Goal: Task Accomplishment & Management: Use online tool/utility

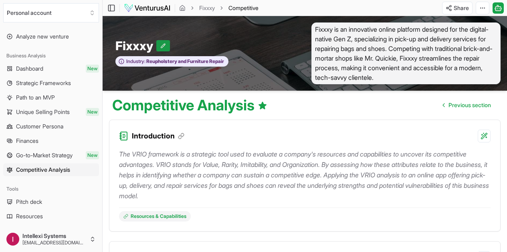
click at [161, 43] on button at bounding box center [163, 45] width 14 height 11
click at [185, 46] on icon at bounding box center [184, 46] width 6 height 6
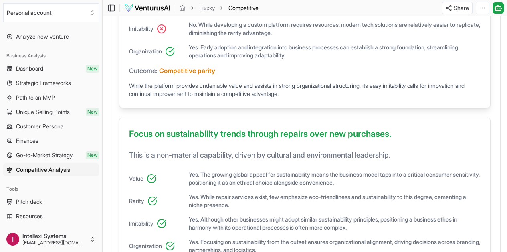
scroll to position [539, 0]
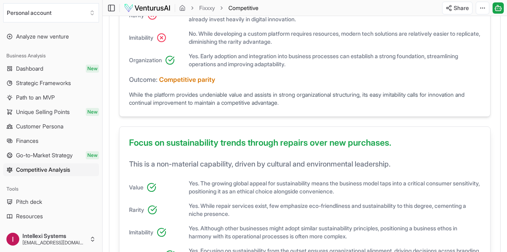
click at [464, 146] on h3 "Focus on sustainability trends through repairs over new purchases." at bounding box center [304, 144] width 351 height 16
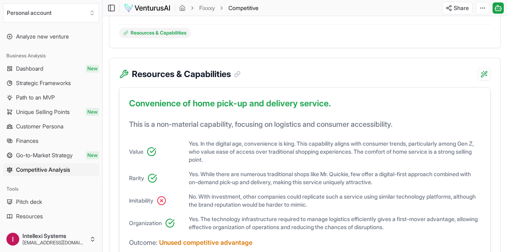
scroll to position [152, 0]
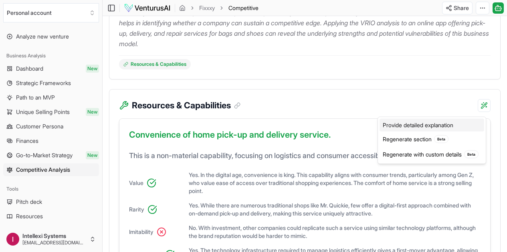
click at [459, 125] on div "Provide detailed explanation" at bounding box center [431, 125] width 105 height 13
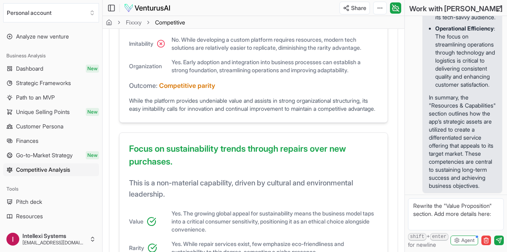
scroll to position [828, 0]
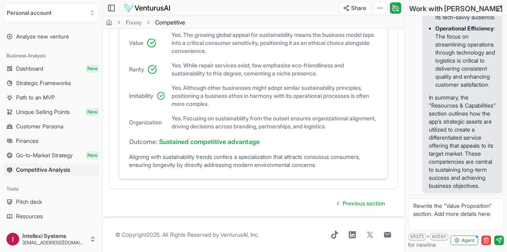
click at [144, 12] on div "Toggle Sidebar Fixxxy Competitive Analysis" at bounding box center [140, 8] width 74 height 13
click at [144, 11] on img at bounding box center [147, 8] width 47 height 10
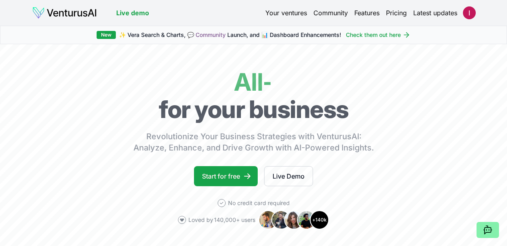
click at [389, 11] on link "Pricing" at bounding box center [396, 13] width 21 height 10
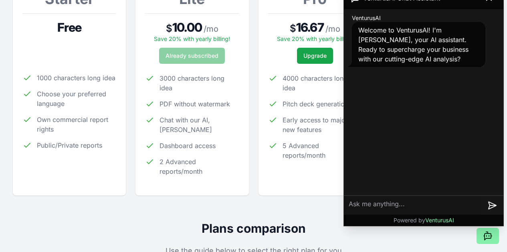
scroll to position [159, 0]
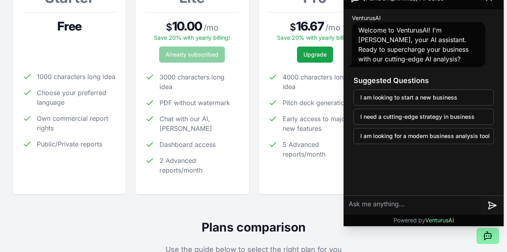
click at [303, 173] on div "For SMBs Pro $ 16.67 / mo Save 20% with yearly billing! Upgrade 4000 characters…" at bounding box center [315, 80] width 94 height 207
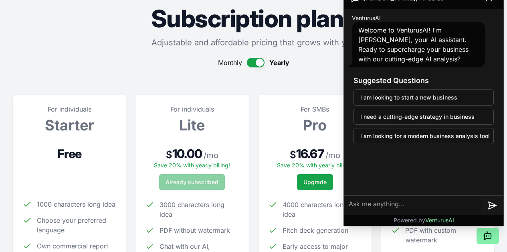
scroll to position [21, 0]
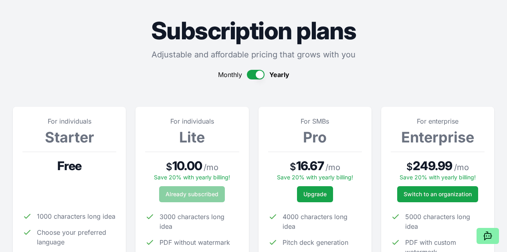
scroll to position [0, 0]
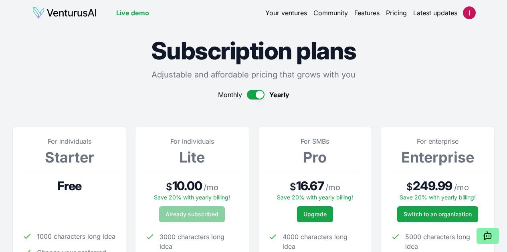
click at [284, 11] on link "Your ventures" at bounding box center [286, 13] width 42 height 10
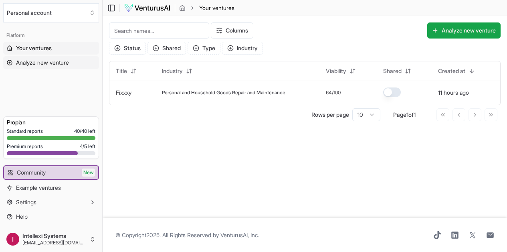
click at [59, 61] on span "Analyze new venture" at bounding box center [42, 62] width 53 height 8
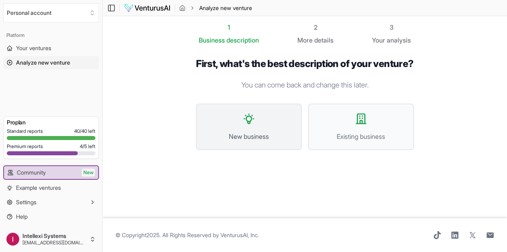
click at [242, 124] on icon at bounding box center [248, 118] width 13 height 13
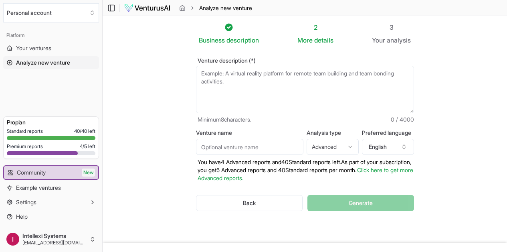
click at [55, 59] on span "Analyze new venture" at bounding box center [43, 62] width 54 height 8
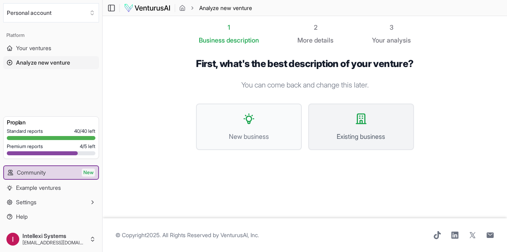
click at [365, 119] on icon at bounding box center [360, 118] width 13 height 13
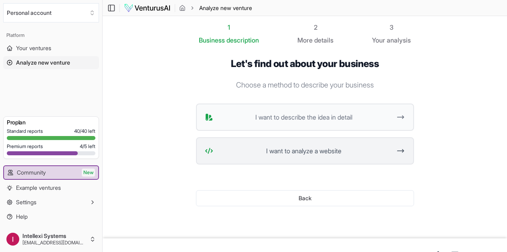
click at [353, 159] on button "I want to analyze a website" at bounding box center [305, 150] width 218 height 27
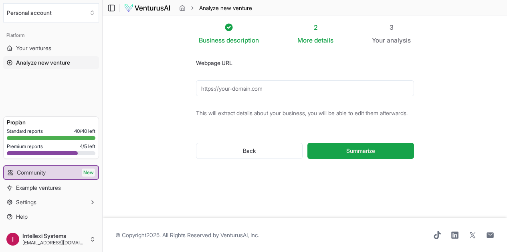
click at [308, 86] on input "Webpage URL" at bounding box center [305, 88] width 218 height 16
paste input "https://www.midasrestore.com/"
type input "https://www.midasrestore.com/"
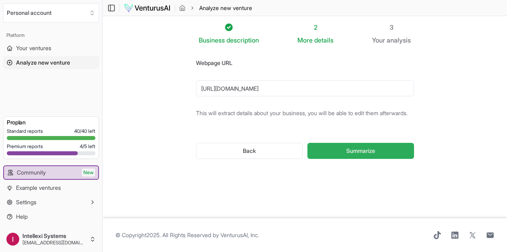
click at [359, 149] on span "Summarize" at bounding box center [360, 151] width 29 height 8
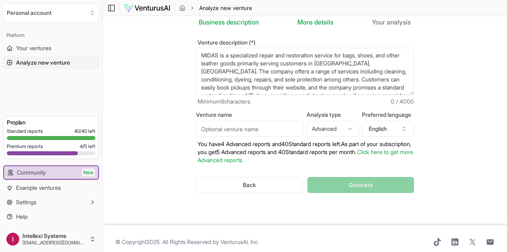
scroll to position [18, 0]
click at [352, 129] on html "We value your privacy We use cookies to enhance your browsing experience, serve…" at bounding box center [253, 108] width 507 height 252
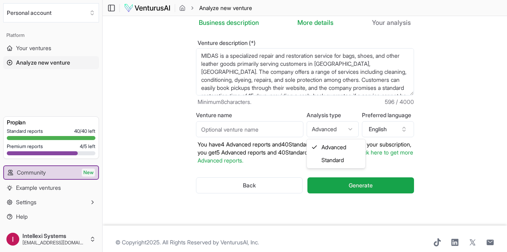
select select "standard"
click at [388, 130] on button "English" at bounding box center [388, 129] width 52 height 16
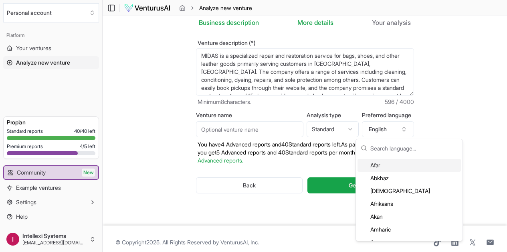
click at [278, 160] on p "You have 4 Advanced reports and 40 Standard reports left. As part of your subsc…" at bounding box center [305, 152] width 218 height 24
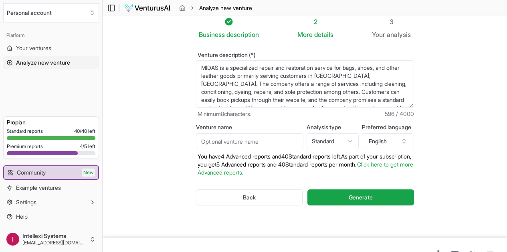
scroll to position [0, 0]
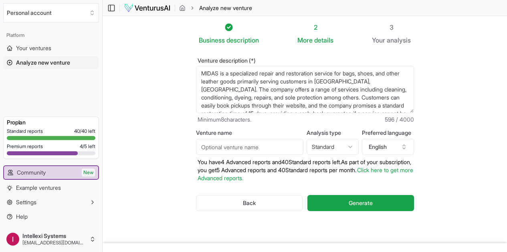
click at [241, 150] on input "Venture name" at bounding box center [249, 147] width 107 height 16
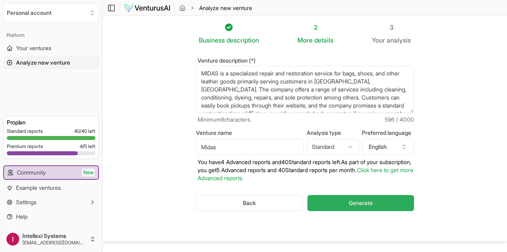
type input "Midas"
click at [390, 203] on button "Generate" at bounding box center [360, 203] width 106 height 16
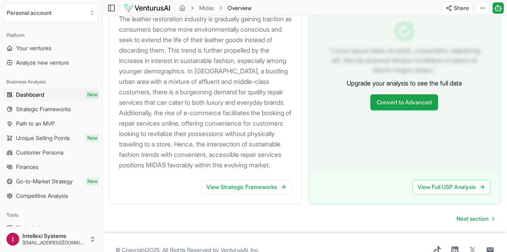
scroll to position [953, 0]
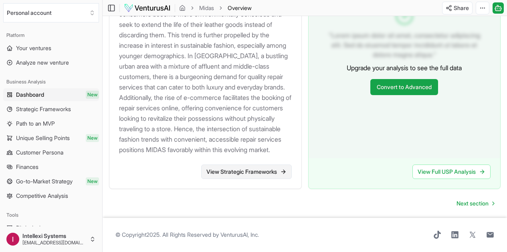
click at [236, 164] on link "View Strategic Frameworks" at bounding box center [246, 171] width 91 height 14
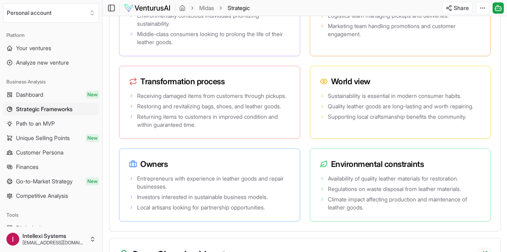
scroll to position [1870, 0]
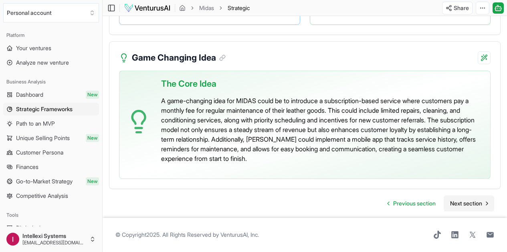
click at [470, 199] on span "Next section" at bounding box center [466, 203] width 32 height 8
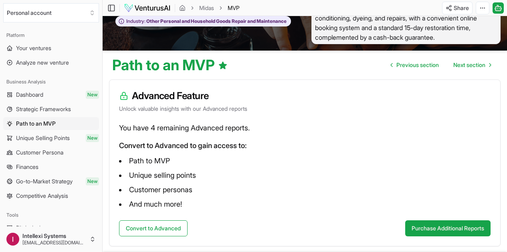
scroll to position [39, 0]
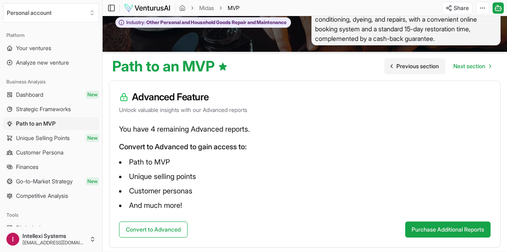
click at [404, 66] on span "Previous section" at bounding box center [417, 66] width 42 height 8
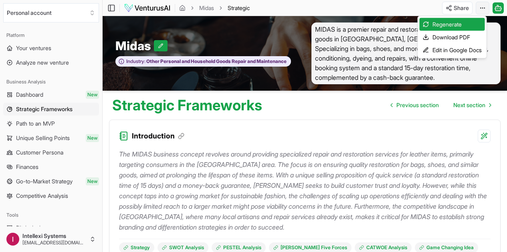
click at [482, 6] on html "We value your privacy We use cookies to enhance your browsing experience, serve…" at bounding box center [253, 126] width 507 height 252
click at [467, 35] on div "Download PDF" at bounding box center [451, 37] width 65 height 13
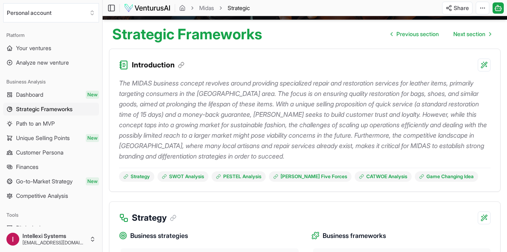
scroll to position [73, 0]
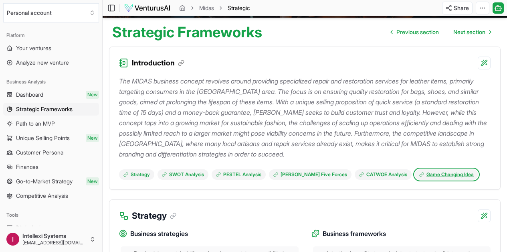
click at [453, 176] on link "Game Changing Idea" at bounding box center [446, 174] width 63 height 10
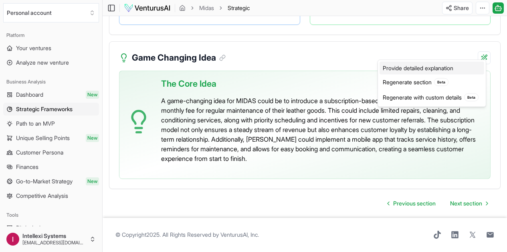
click at [473, 67] on div "Provide detailed explanation" at bounding box center [431, 68] width 105 height 13
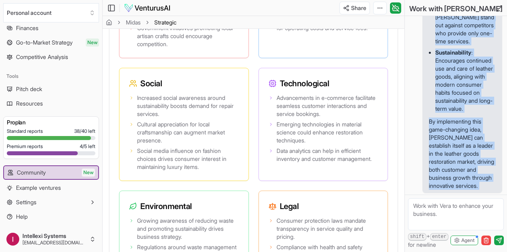
scroll to position [710, 0]
drag, startPoint x: 429, startPoint y: 97, endPoint x: 455, endPoint y: 188, distance: 94.5
copy div "The "Game Changing Idea" section for MIDAS presents an innovative business stra…"
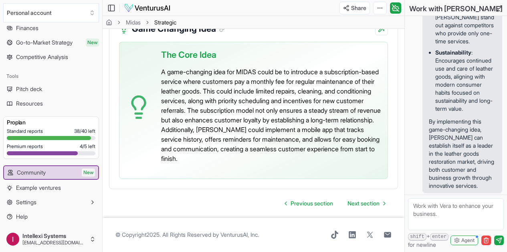
click at [435, 206] on textarea at bounding box center [456, 214] width 96 height 32
click at [459, 213] on textarea "Give me other ideas to further differentiate myseld from othe rbusinesses given…" at bounding box center [456, 214] width 96 height 32
click at [453, 206] on textarea "Give me other ideas to further differentiate Midas from the competition" at bounding box center [456, 214] width 96 height 32
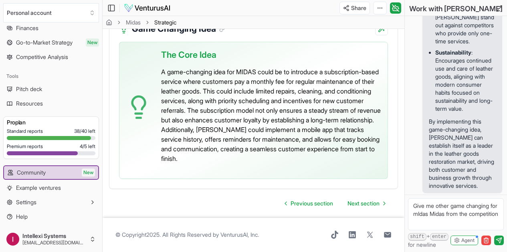
click at [462, 211] on textarea "Give me other game changing for mIdas Midas from the competition" at bounding box center [456, 214] width 96 height 32
click at [445, 209] on textarea "Give me other game changing for mIdas Midas to defeat the competition" at bounding box center [456, 214] width 96 height 32
click at [443, 213] on textarea "Give me other game changing for mIdas Midas to defeat the competition" at bounding box center [456, 214] width 96 height 32
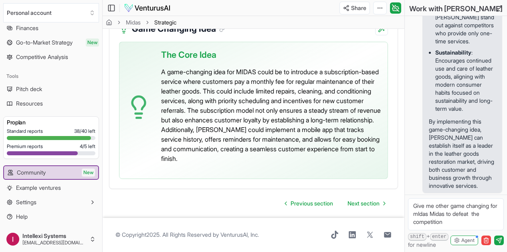
click at [443, 213] on textarea "Give me other game changing for mIdas Midas to defeat the competition" at bounding box center [456, 214] width 96 height 32
type textarea "Give me other game changing for mIdas to defeat the competition ans stregthen i…"
click at [496, 239] on icon "submit" at bounding box center [498, 239] width 5 height 5
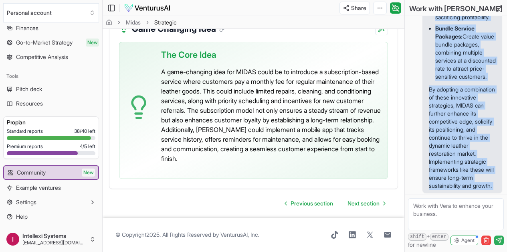
scroll to position [2248, 0]
drag, startPoint x: 430, startPoint y: 44, endPoint x: 453, endPoint y: 187, distance: 144.5
copy div "To craft additional game-changing ideas for MIDAS that leverage strategic frame…"
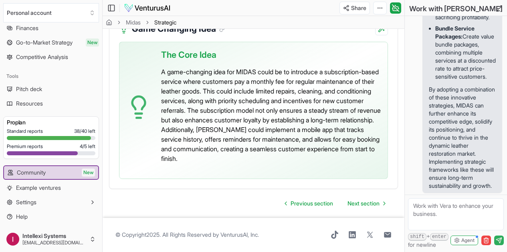
click at [438, 209] on textarea at bounding box center [456, 214] width 96 height 32
click at [418, 205] on textarea "Gve me more unique ideas we can implement to beat the competetion" at bounding box center [456, 214] width 96 height 32
click at [464, 223] on textarea "Give me more unique ideas we can implement to beat the competition" at bounding box center [456, 214] width 96 height 32
type textarea "Give me more unique ideas we can implement to beat the competition and make our…"
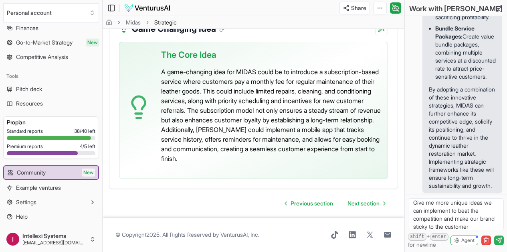
click at [501, 242] on icon "submit" at bounding box center [498, 240] width 6 height 6
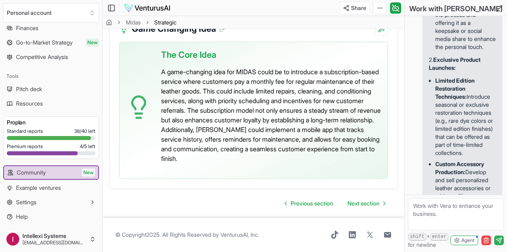
scroll to position [2352, 0]
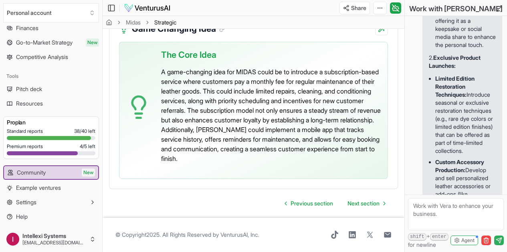
copy span "Give me more unique ideas we can implement to beat the competition and make our…"
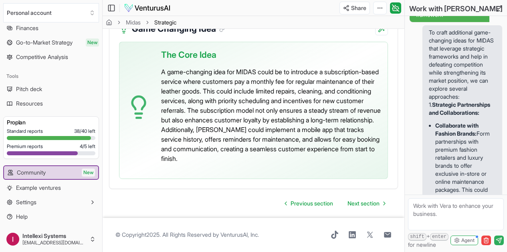
scroll to position [827, 0]
copy span "Give me other game changing for mIdas to defeat the competition ans stregthen i…"
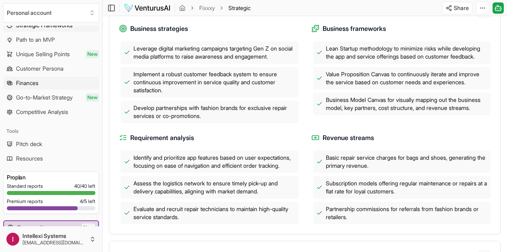
scroll to position [85, 0]
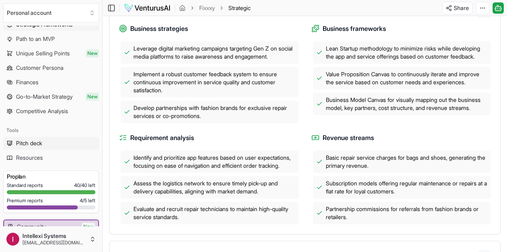
click at [59, 144] on link "Pitch deck" at bounding box center [51, 143] width 96 height 13
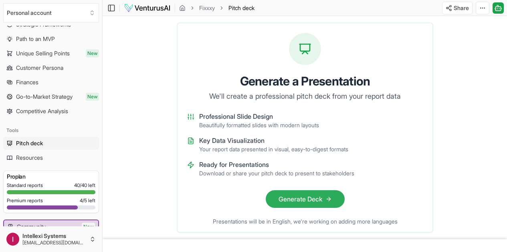
click at [331, 196] on icon at bounding box center [328, 198] width 6 height 6
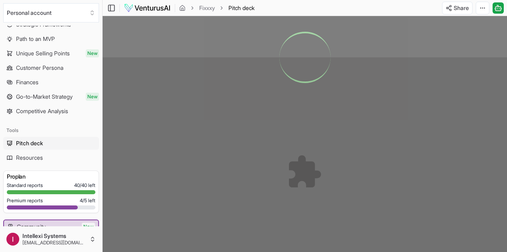
scroll to position [260, 0]
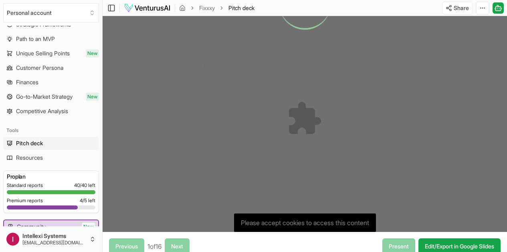
scroll to position [288, 0]
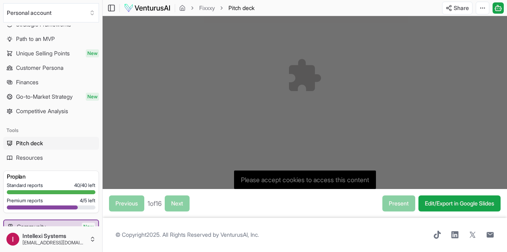
click at [180, 197] on div "Previous 1 of 16 Next" at bounding box center [149, 203] width 80 height 16
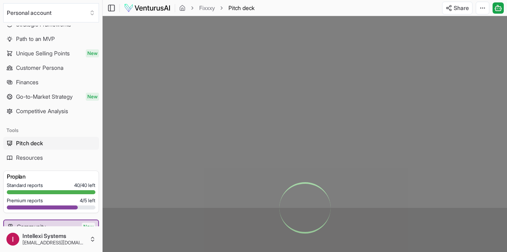
scroll to position [0, 0]
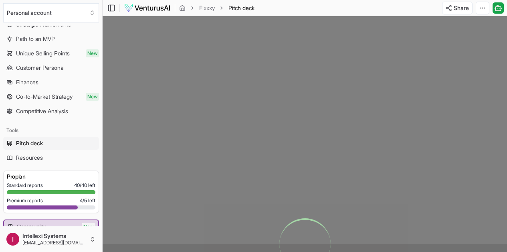
click at [67, 141] on link "Pitch deck" at bounding box center [51, 143] width 96 height 13
